Goal: Task Accomplishment & Management: Use online tool/utility

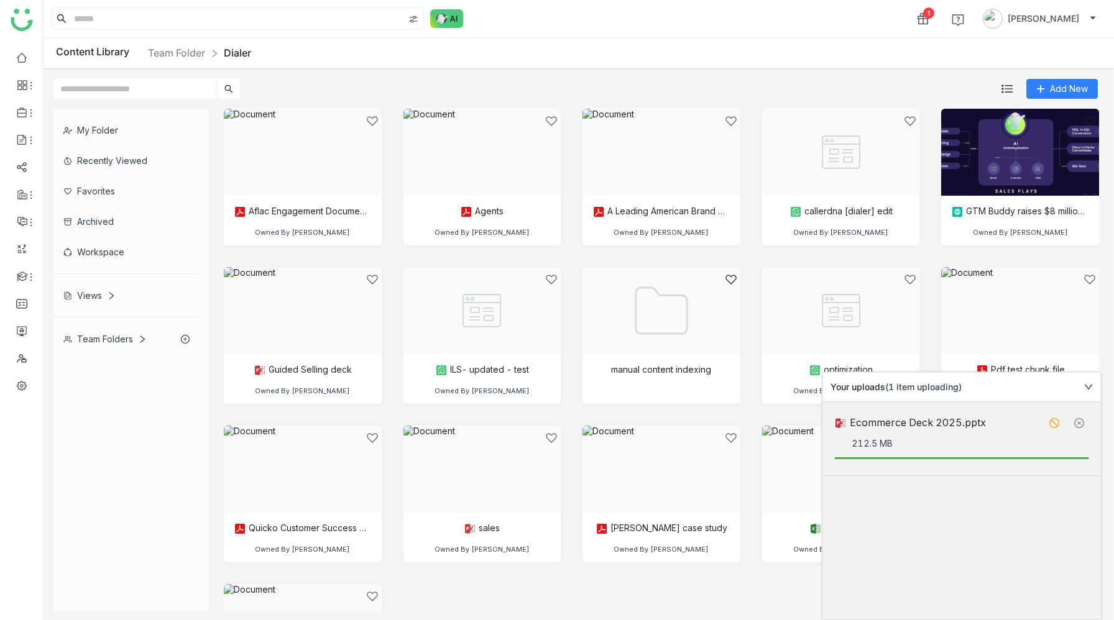
scroll to position [38, 0]
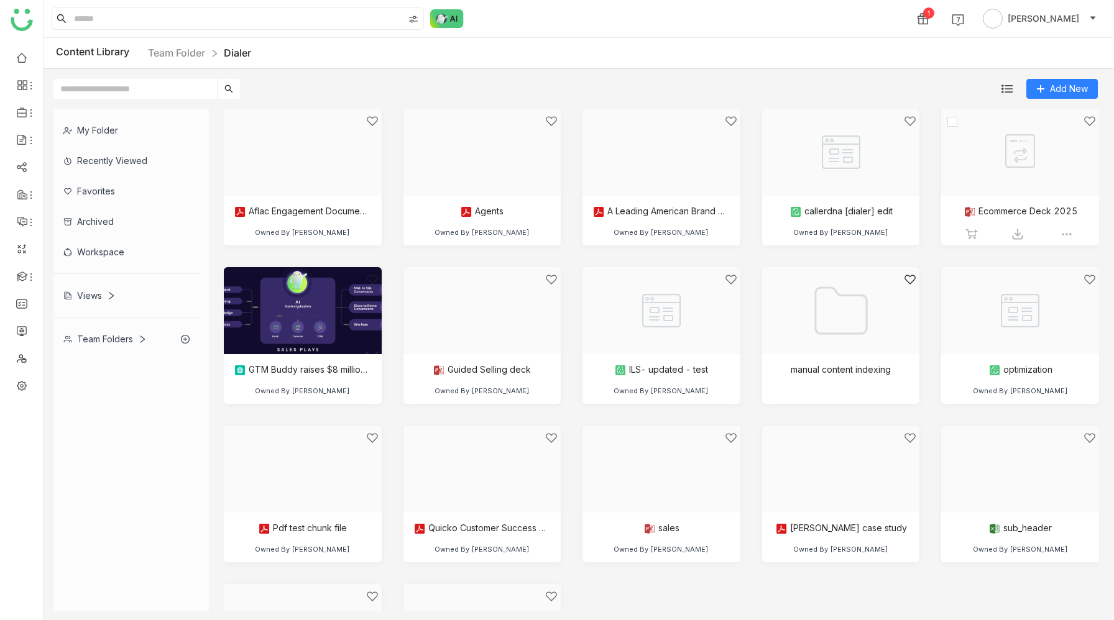
click at [1042, 155] on div at bounding box center [1015, 168] width 137 height 106
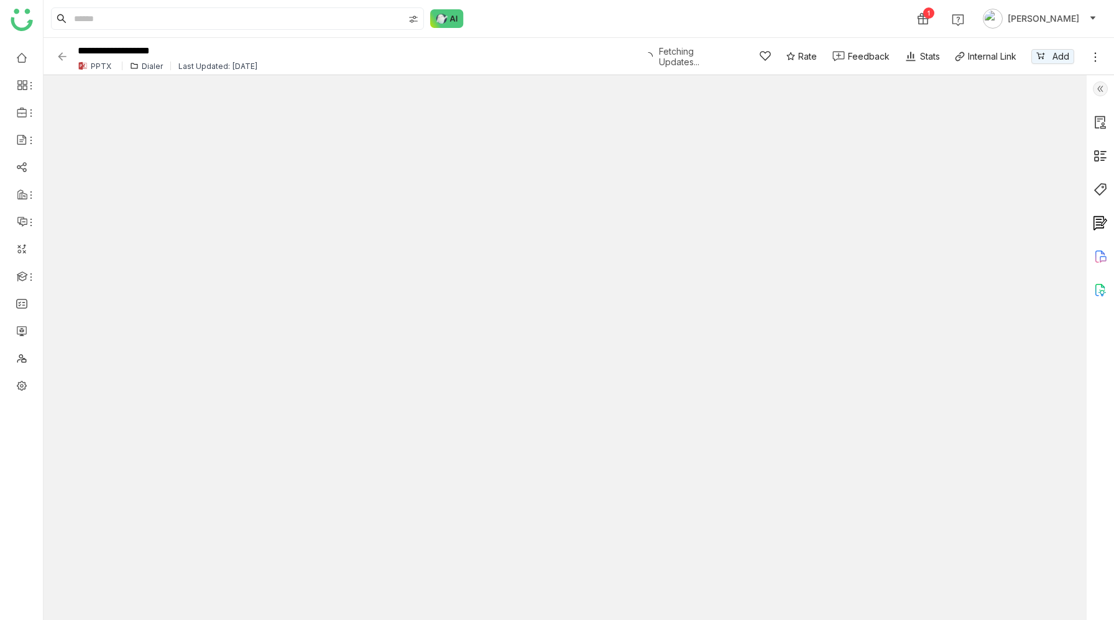
click at [1098, 58] on icon at bounding box center [1095, 57] width 12 height 12
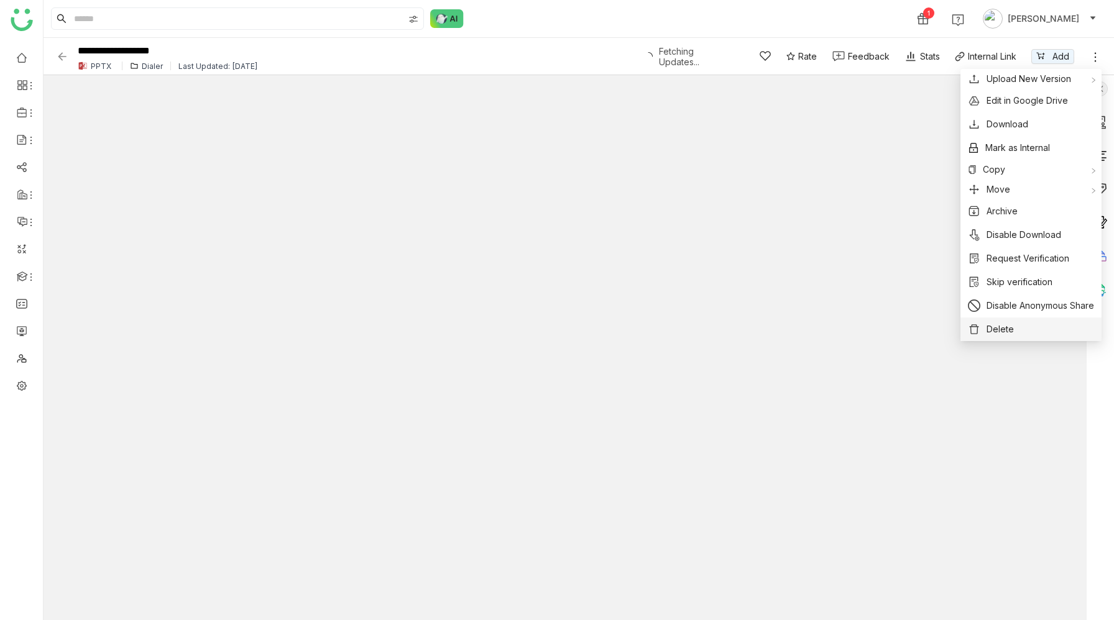
click at [1015, 326] on button "Delete" at bounding box center [1031, 330] width 126 height 14
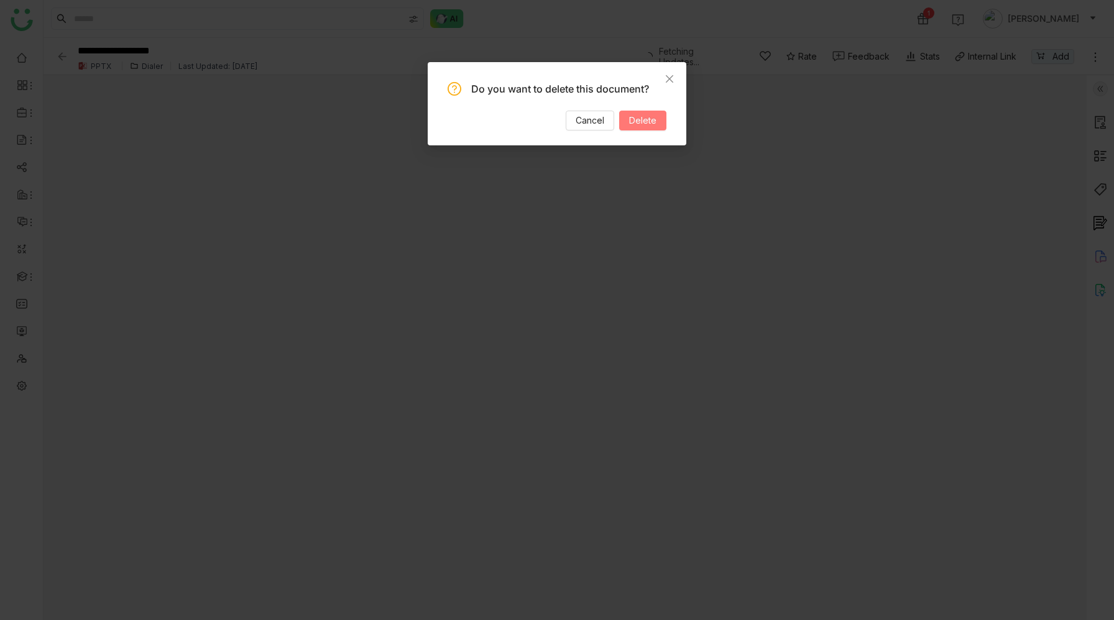
click at [648, 122] on span "Delete" at bounding box center [642, 121] width 27 height 14
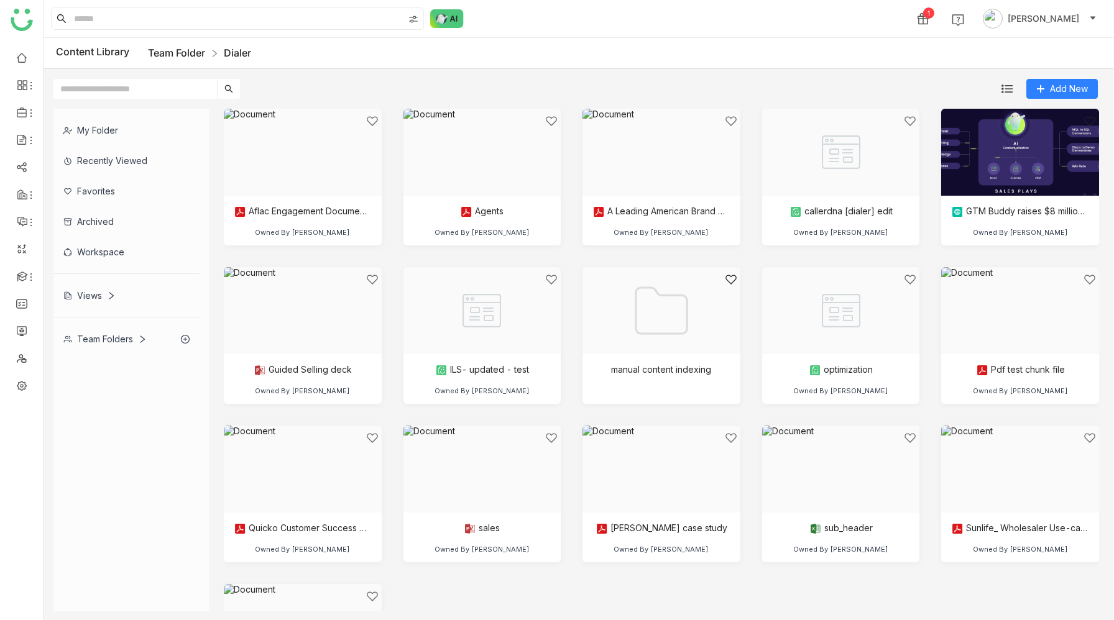
click at [180, 52] on link "Team Folder" at bounding box center [176, 53] width 57 height 12
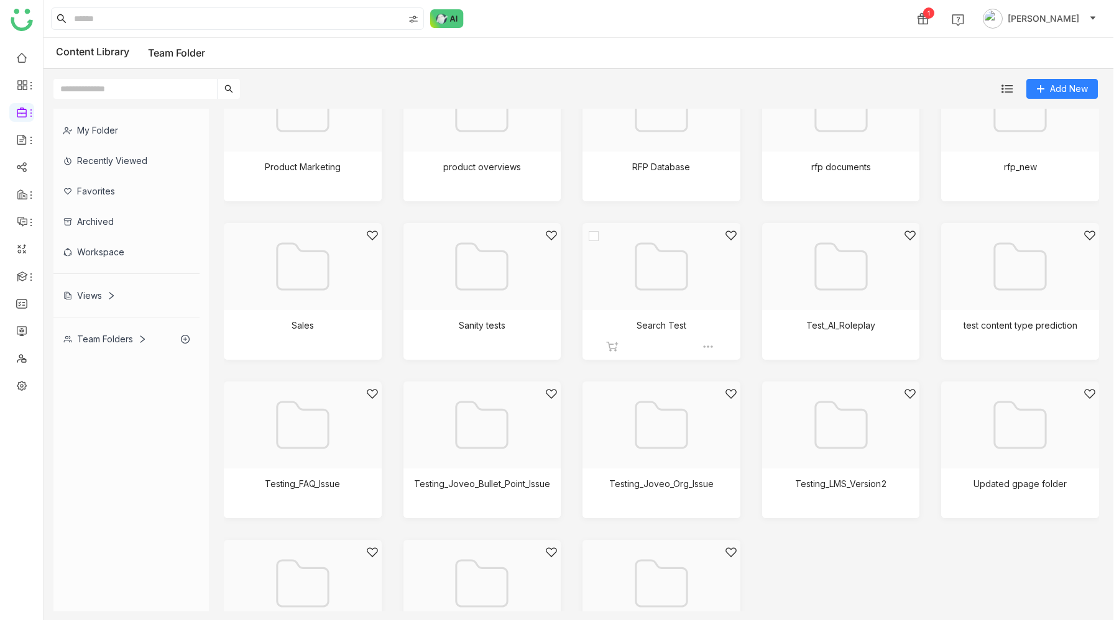
scroll to position [1156, 0]
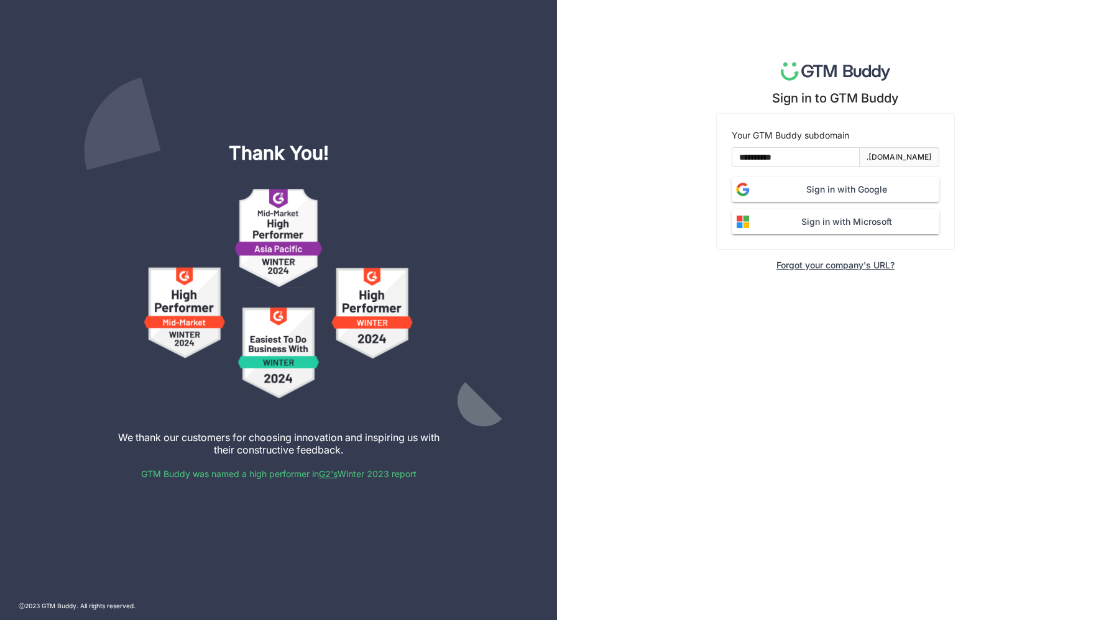
click at [843, 192] on span "Sign in with Google" at bounding box center [846, 190] width 185 height 14
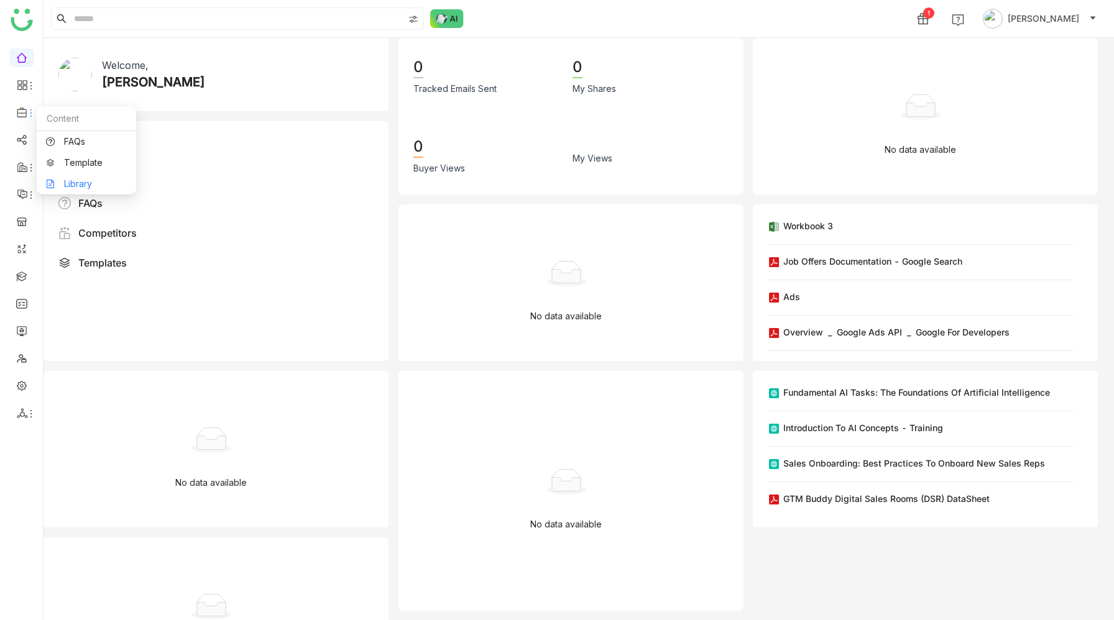
click at [67, 185] on link "Library" at bounding box center [86, 184] width 81 height 9
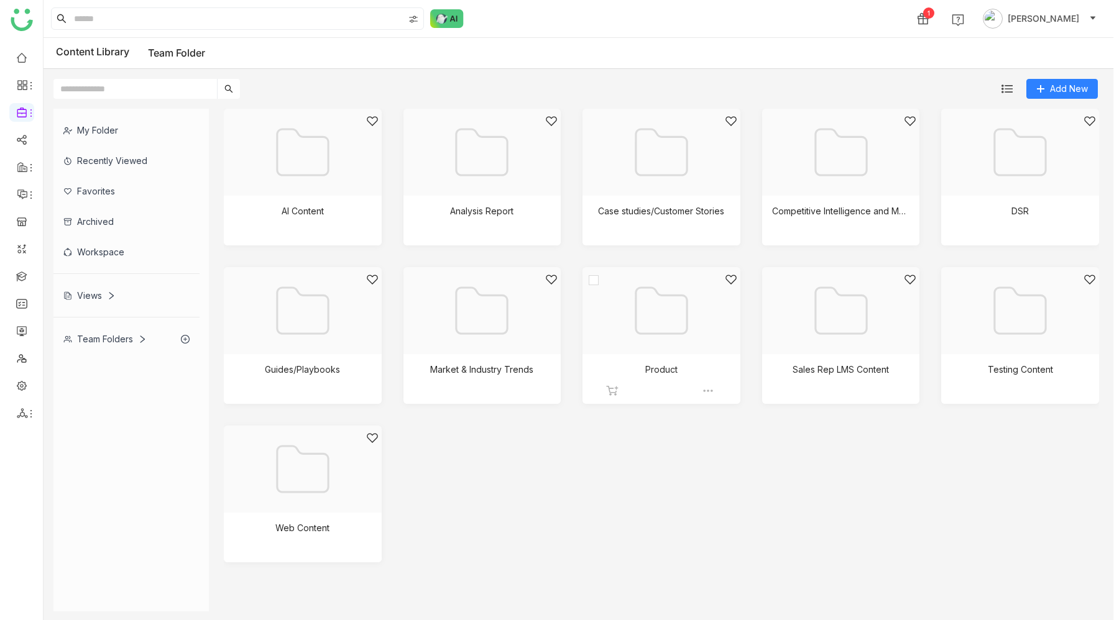
click at [681, 295] on div at bounding box center [656, 326] width 137 height 106
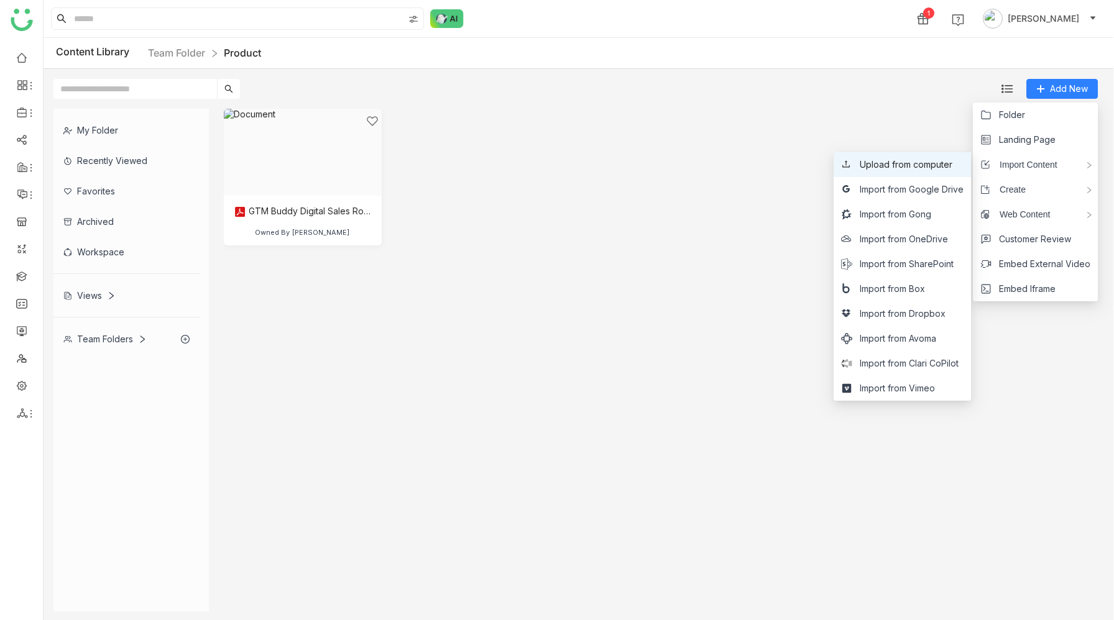
click at [942, 162] on span "Upload from computer" at bounding box center [905, 165] width 93 height 14
